Goal: Information Seeking & Learning: Learn about a topic

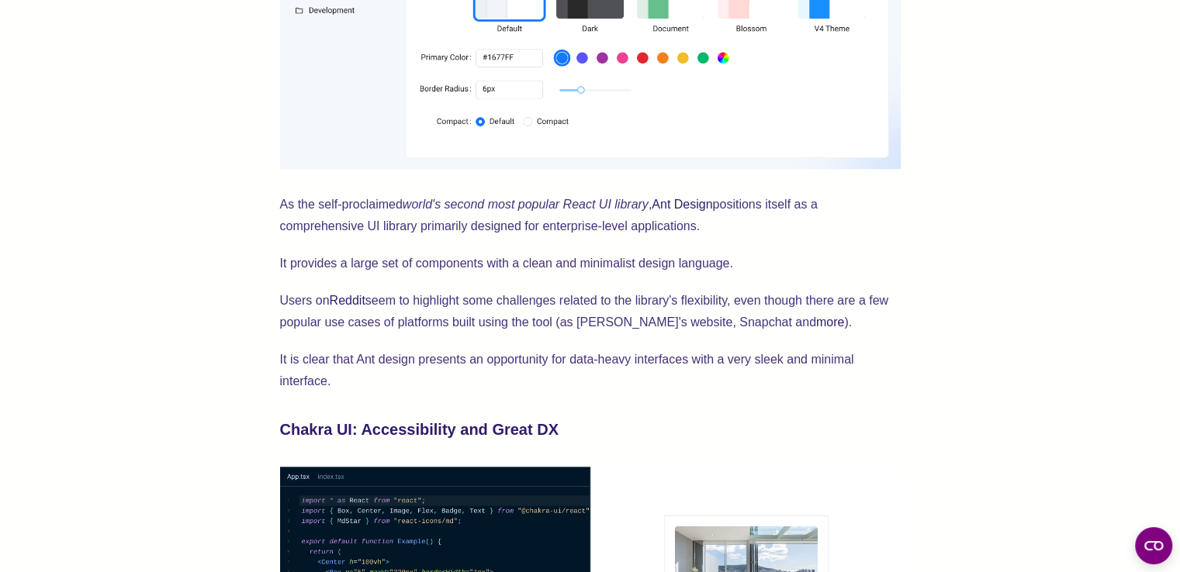
scroll to position [1706, 0]
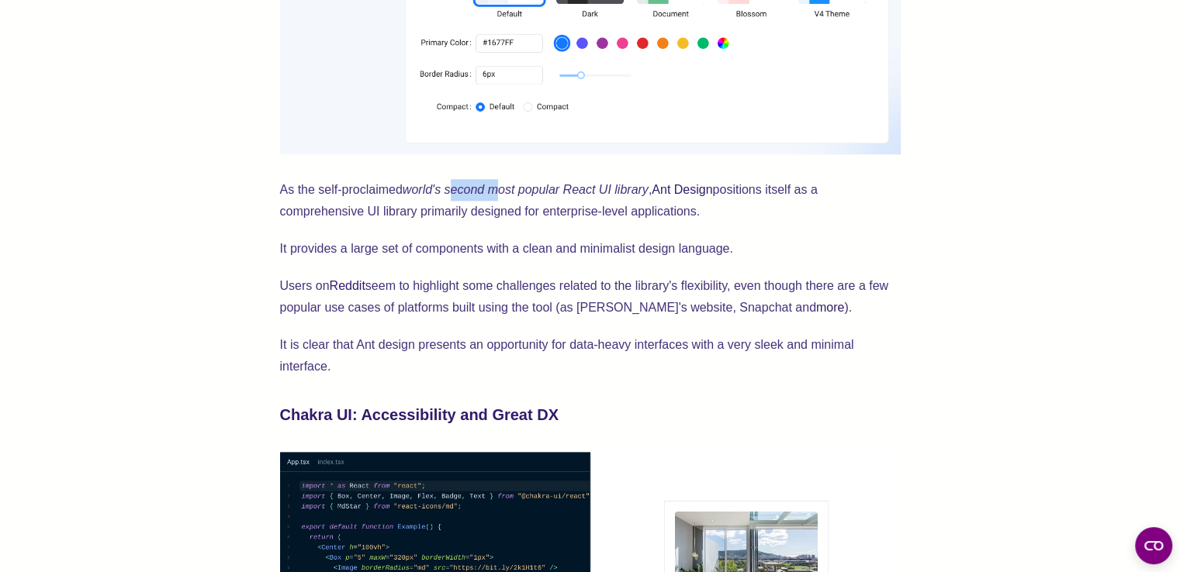
drag, startPoint x: 455, startPoint y: 191, endPoint x: 496, endPoint y: 188, distance: 41.2
click at [496, 188] on em "world's second most popular React UI library" at bounding box center [526, 189] width 246 height 13
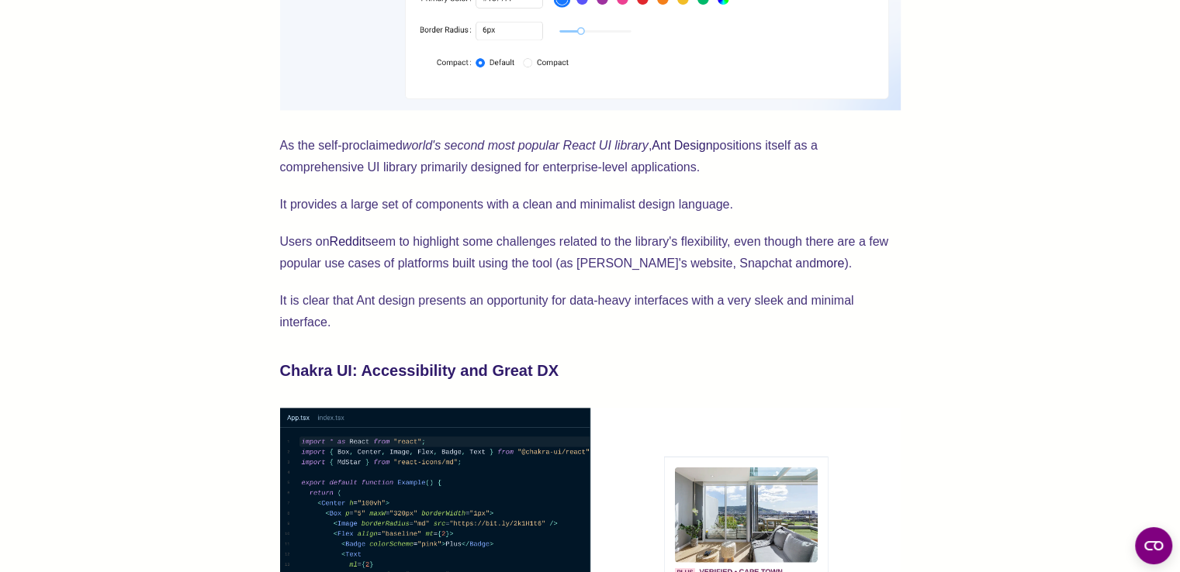
scroll to position [1939, 0]
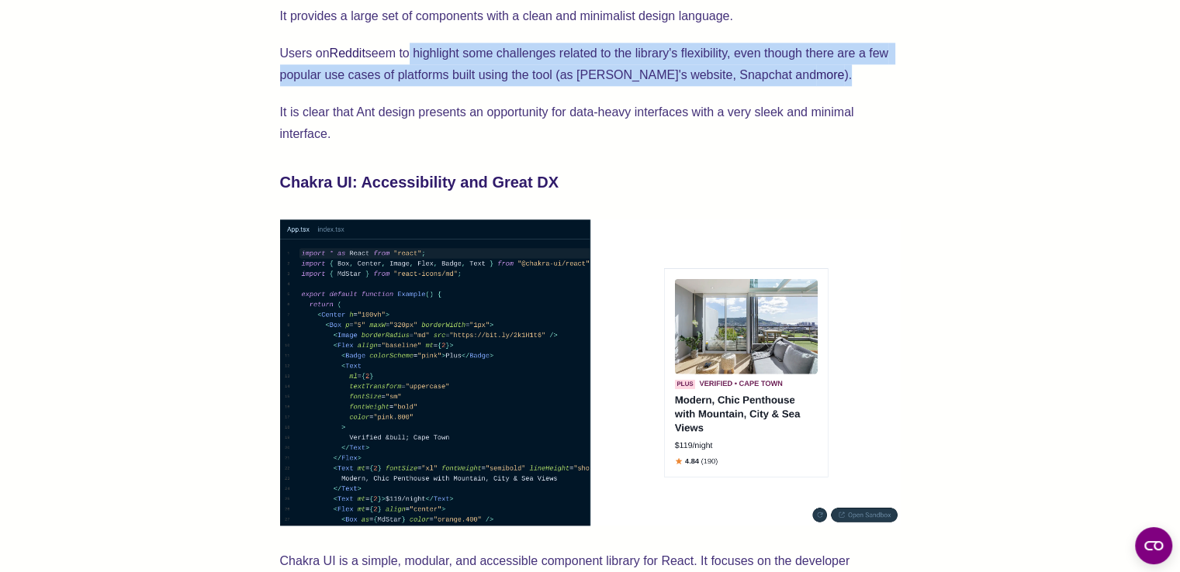
drag, startPoint x: 409, startPoint y: 62, endPoint x: 792, endPoint y: 71, distance: 383.3
click at [792, 71] on p "Users on Reddit seem to highlight some challenges related to the library's flex…" at bounding box center [590, 64] width 620 height 43
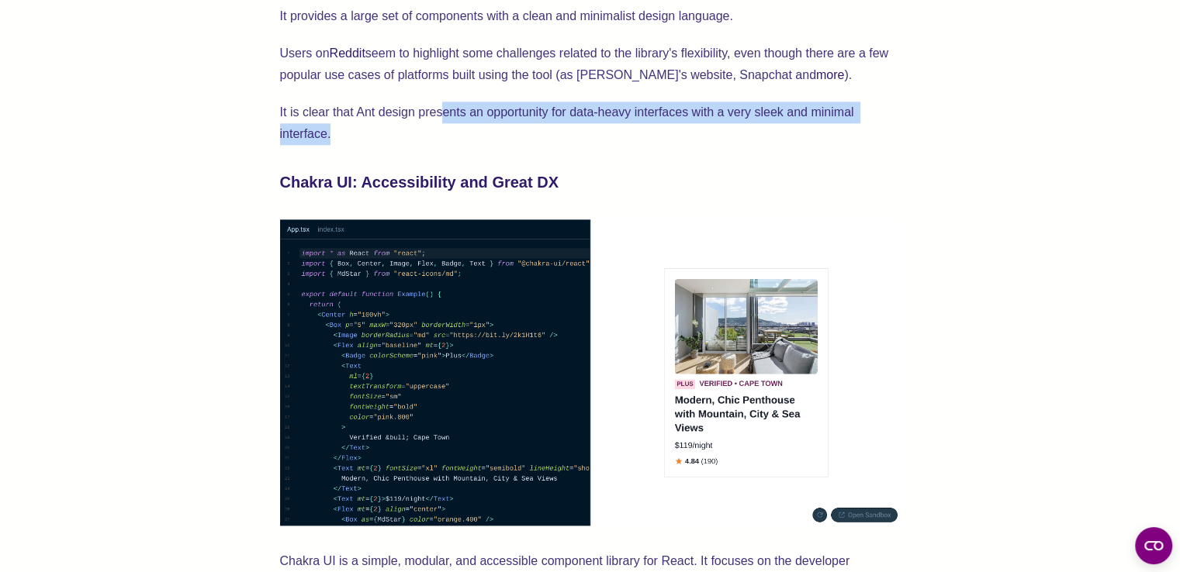
drag, startPoint x: 443, startPoint y: 116, endPoint x: 571, endPoint y: 125, distance: 128.3
click at [571, 125] on p "It is clear that Ant design presents an opportunity for data-heavy interfaces w…" at bounding box center [590, 123] width 620 height 43
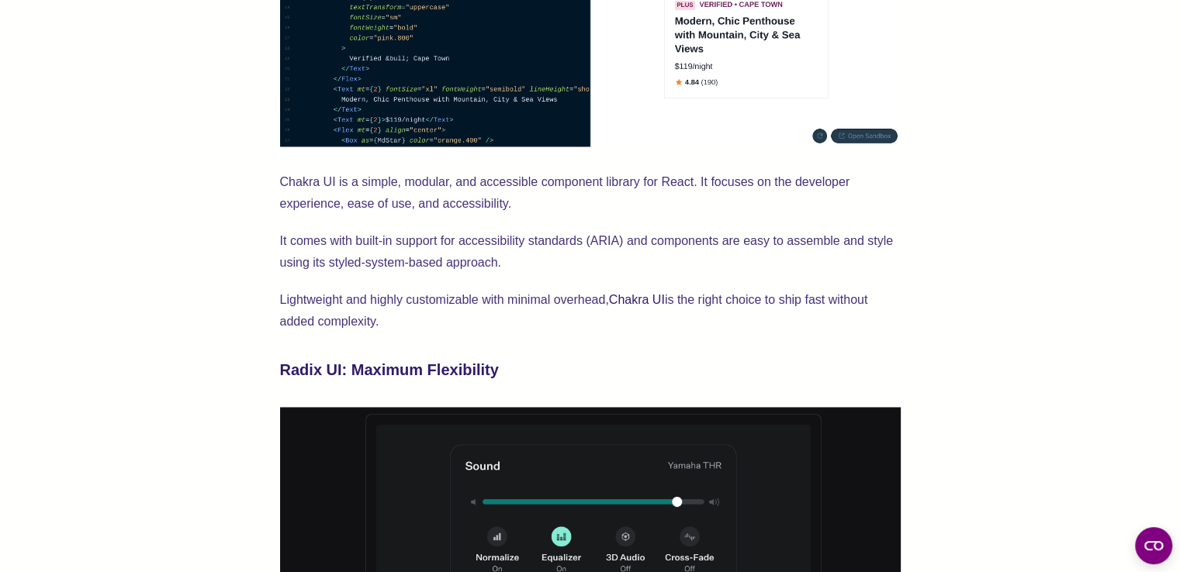
scroll to position [2404, 0]
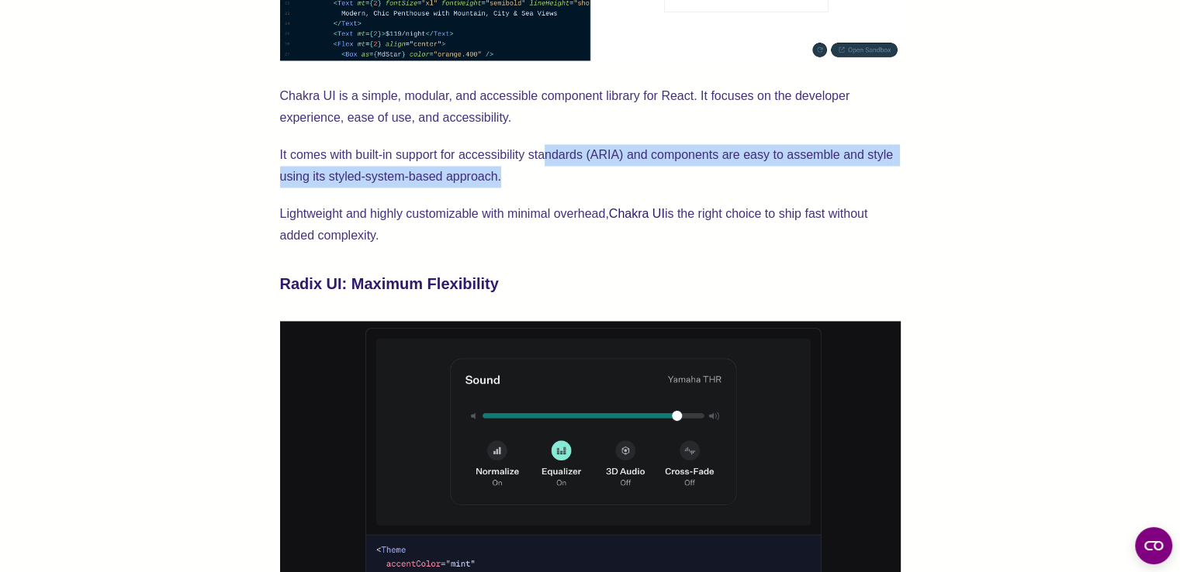
drag, startPoint x: 544, startPoint y: 156, endPoint x: 554, endPoint y: 176, distance: 22.5
click at [554, 176] on p "It comes with built-in support for accessibility standards (ARIA) and component…" at bounding box center [590, 165] width 620 height 43
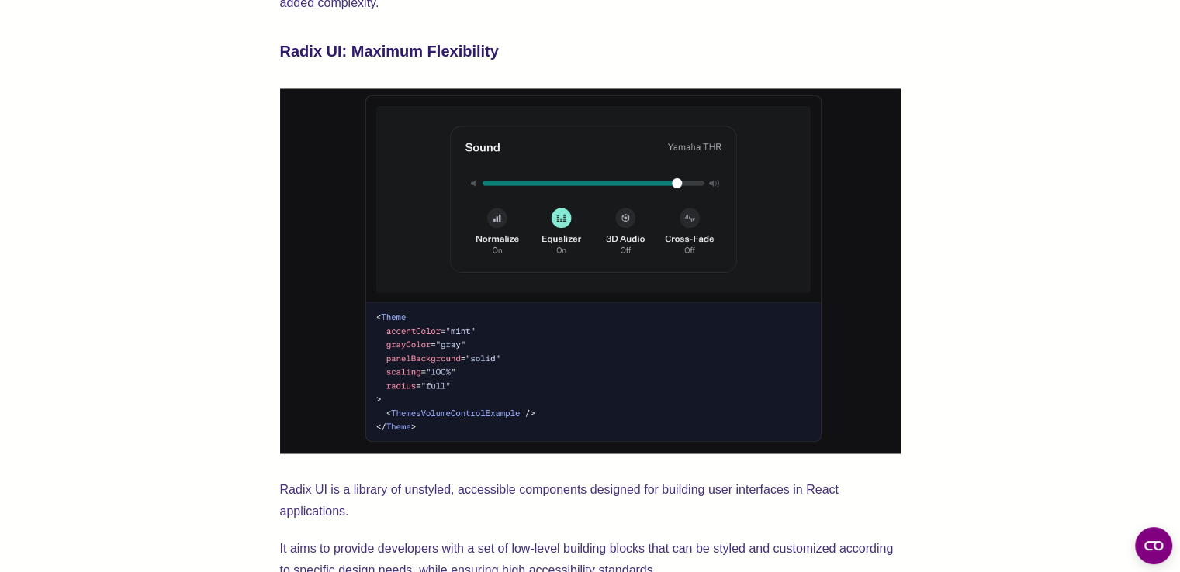
scroll to position [2482, 0]
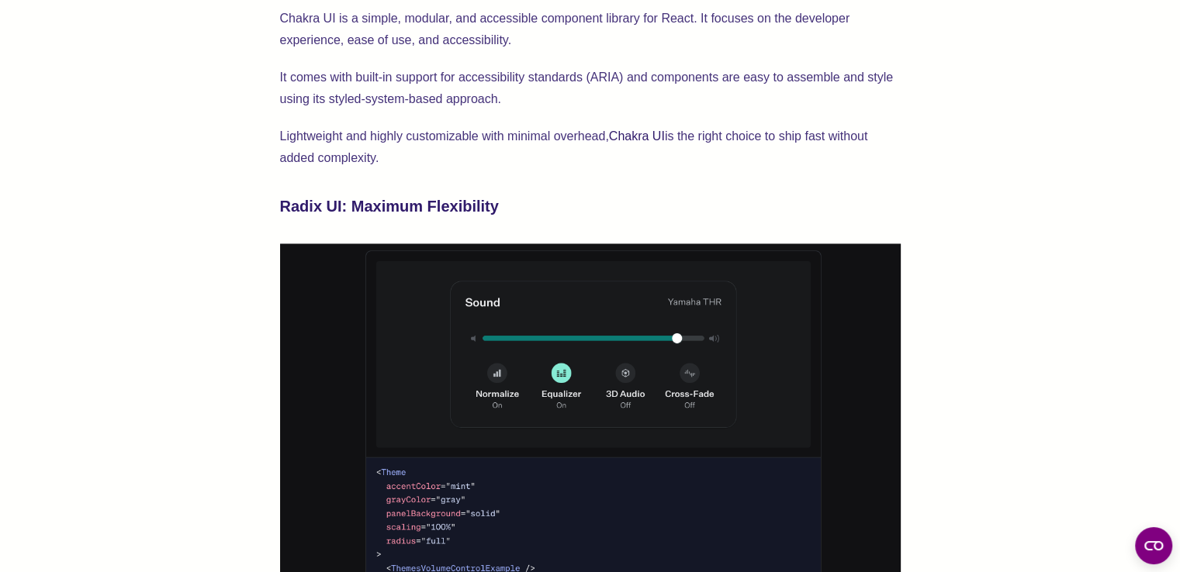
drag, startPoint x: 486, startPoint y: 136, endPoint x: 487, endPoint y: 149, distance: 13.3
click at [487, 149] on p "Lightweight and highly customizable with minimal overhead, Chakra UI is the rig…" at bounding box center [590, 147] width 620 height 43
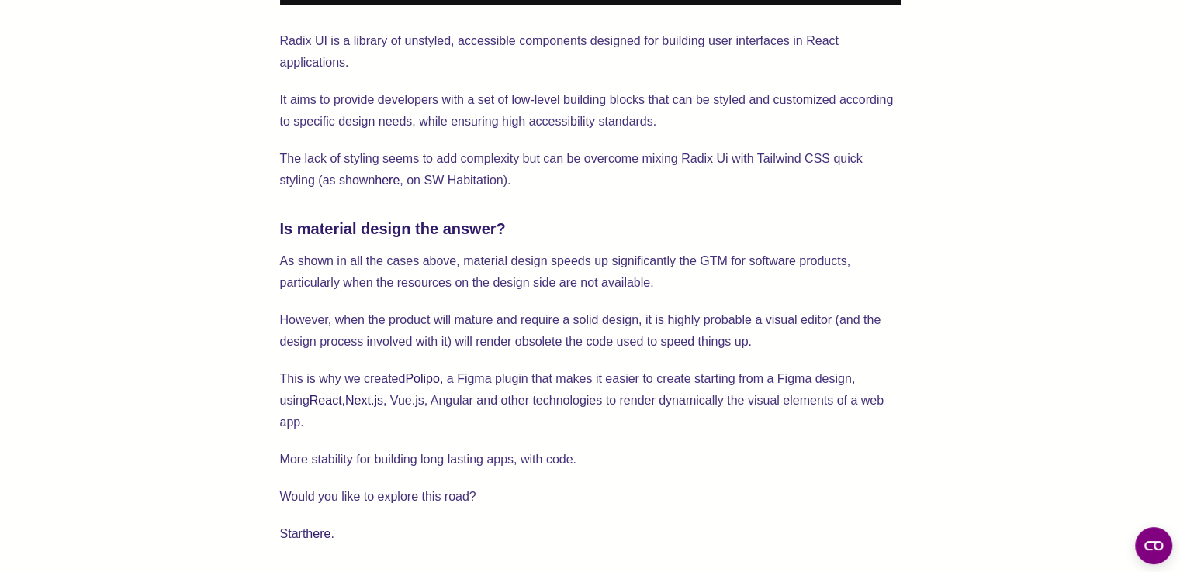
scroll to position [3102, 0]
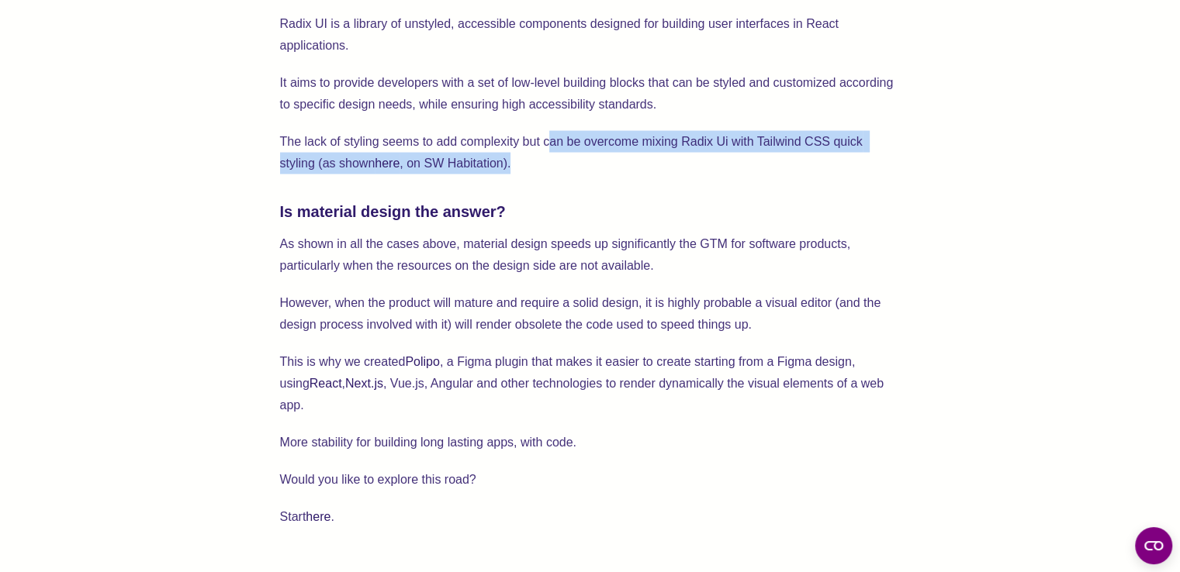
drag, startPoint x: 551, startPoint y: 139, endPoint x: 544, endPoint y: 162, distance: 24.1
click at [544, 162] on p "The lack of styling seems to add complexity but can be overcome mixing Radix Ui…" at bounding box center [590, 152] width 620 height 43
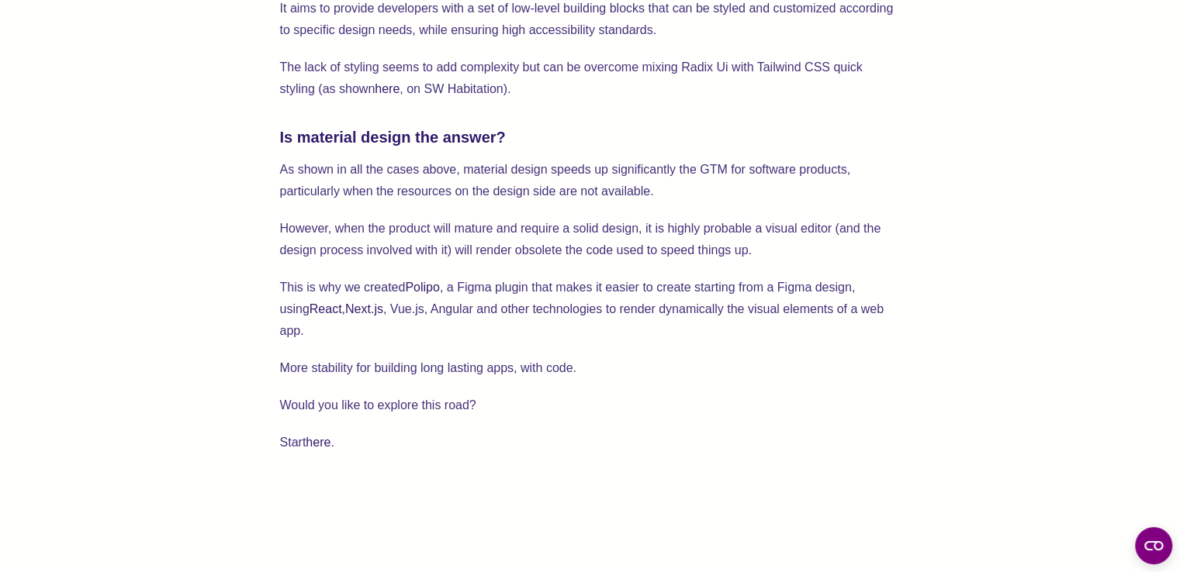
scroll to position [3180, 0]
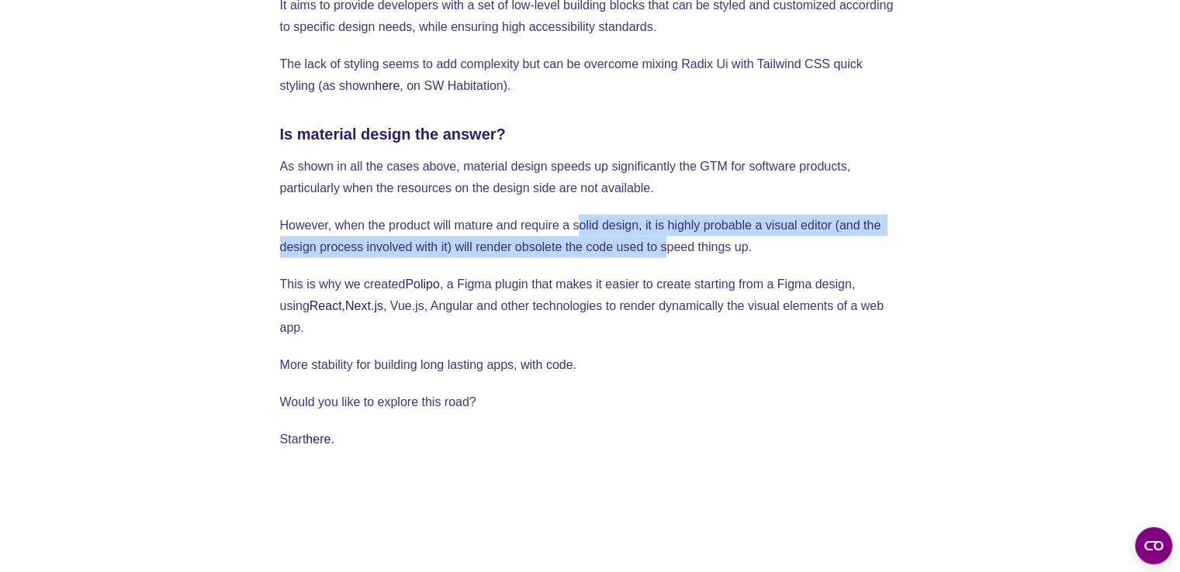
drag, startPoint x: 581, startPoint y: 221, endPoint x: 669, endPoint y: 243, distance: 91.0
click at [669, 243] on p "However, when the product will mature and require a solid design, it is highly …" at bounding box center [590, 236] width 620 height 43
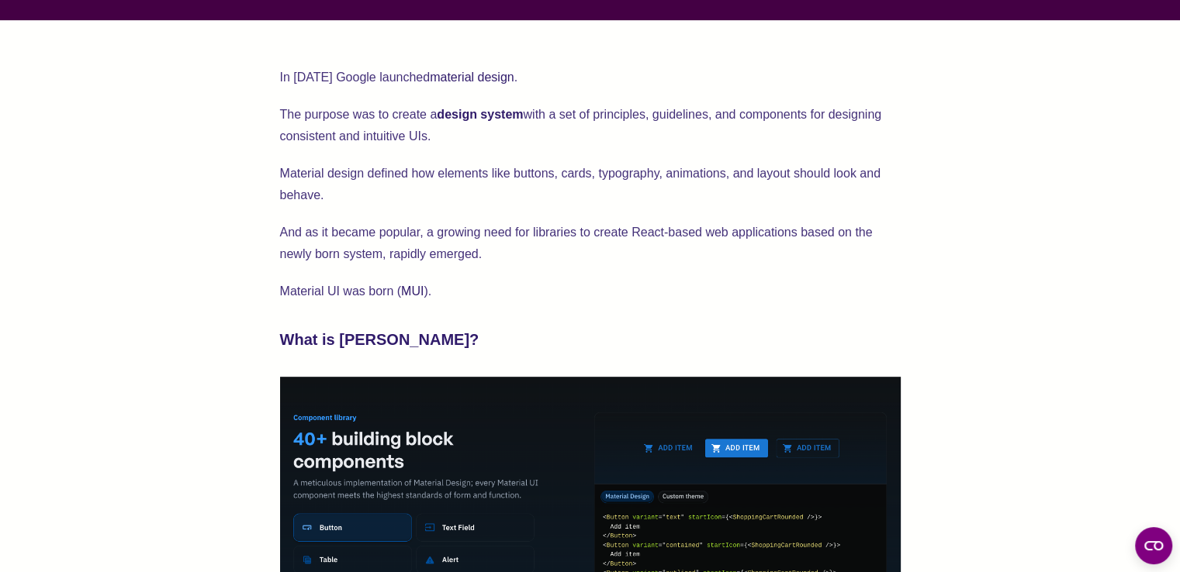
scroll to position [0, 0]
